Goal: Information Seeking & Learning: Compare options

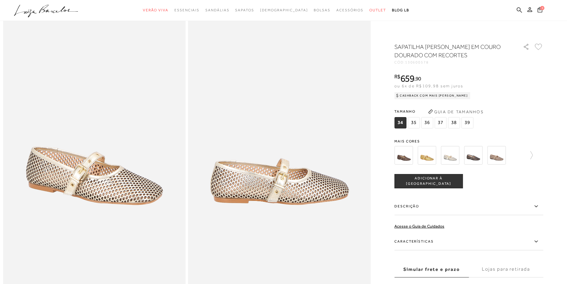
click at [450, 157] on img at bounding box center [450, 155] width 18 height 18
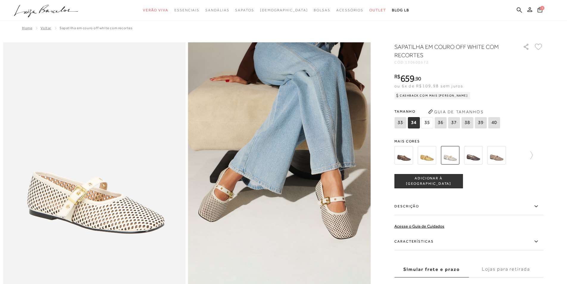
click at [407, 159] on img at bounding box center [404, 155] width 18 height 18
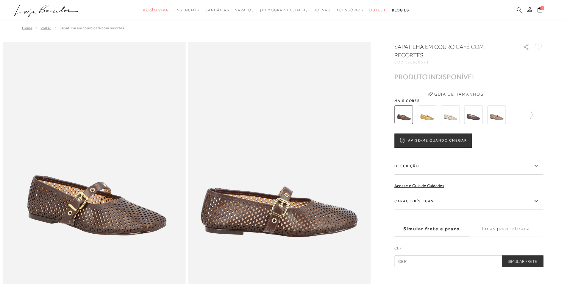
click at [430, 117] on img at bounding box center [427, 114] width 18 height 18
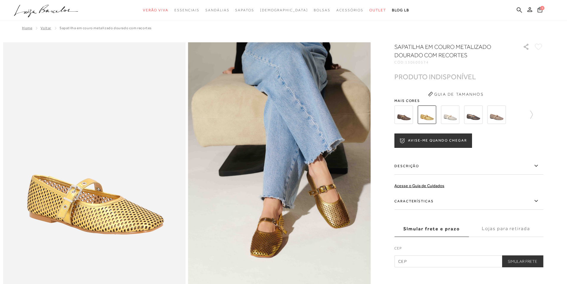
click at [481, 117] on img at bounding box center [473, 114] width 18 height 18
